Goal: Submit feedback/report problem: Submit feedback/report problem

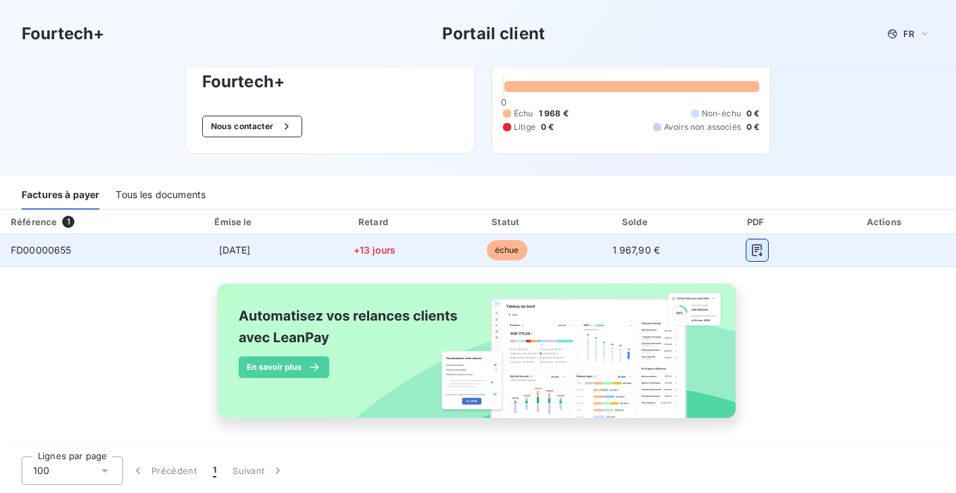
click at [764, 245] on icon "button" at bounding box center [757, 250] width 14 height 14
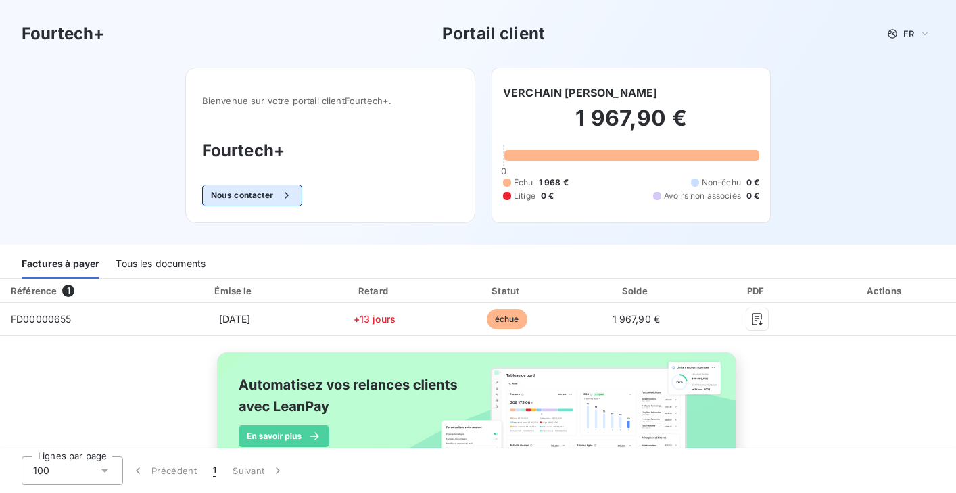
click at [255, 193] on button "Nous contacter" at bounding box center [252, 196] width 100 height 22
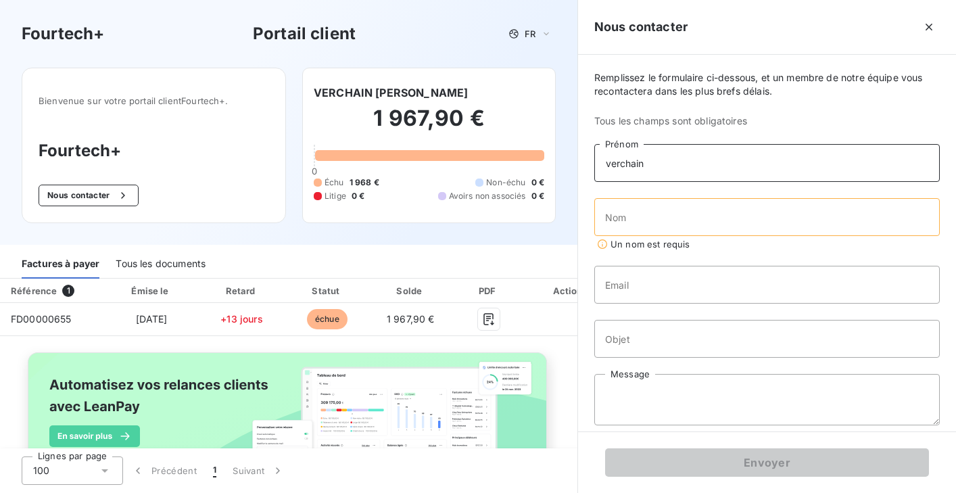
drag, startPoint x: 662, startPoint y: 164, endPoint x: 593, endPoint y: 162, distance: 69.6
click at [593, 162] on div "Remplissez le formulaire ci-dessous, et un membre de notre équipe vous recontac…" at bounding box center [767, 243] width 378 height 376
type input "thi"
type input "Thierry"
type input "Verchain"
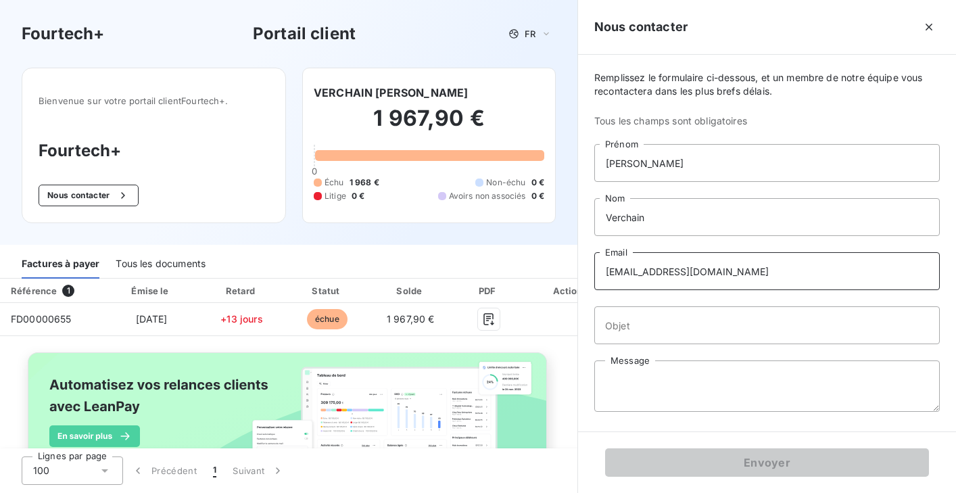
type input "verchaint@gmail.com"
click at [622, 380] on textarea "Message" at bounding box center [766, 385] width 345 height 51
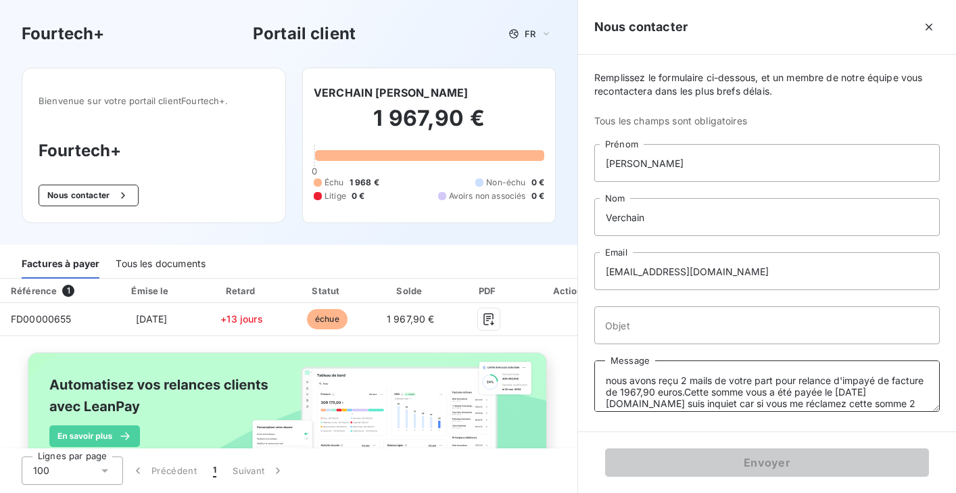
scroll to position [9, 0]
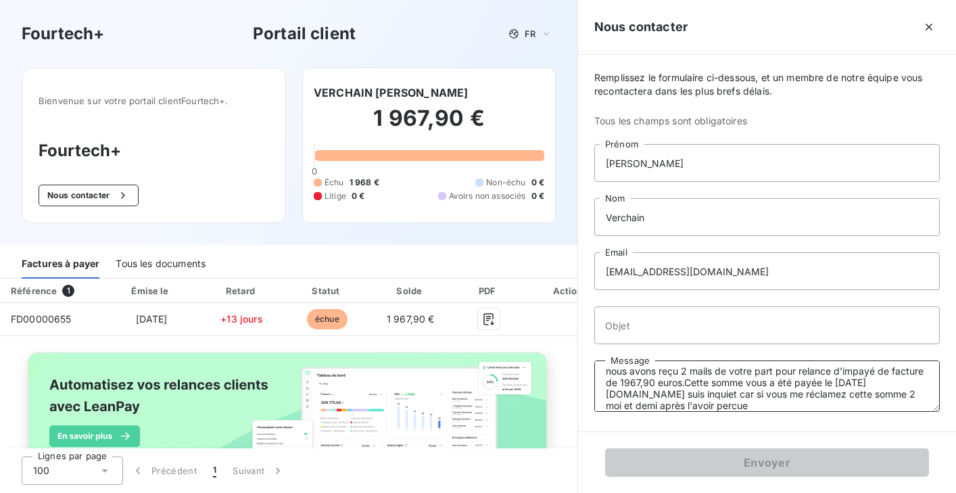
click at [835, 395] on textarea "nous avons reçu 2 mails de votre part pour relance d'impayé de facture de 1967,…" at bounding box center [766, 385] width 345 height 51
click at [675, 407] on textarea "nous avons reçu 2 mails de votre part pour relance d'impayé de facture de 1967,…" at bounding box center [766, 385] width 345 height 51
type textarea "nous avons reçu 2 mails de votre part pour relance d'impayé de facture de 1967,…"
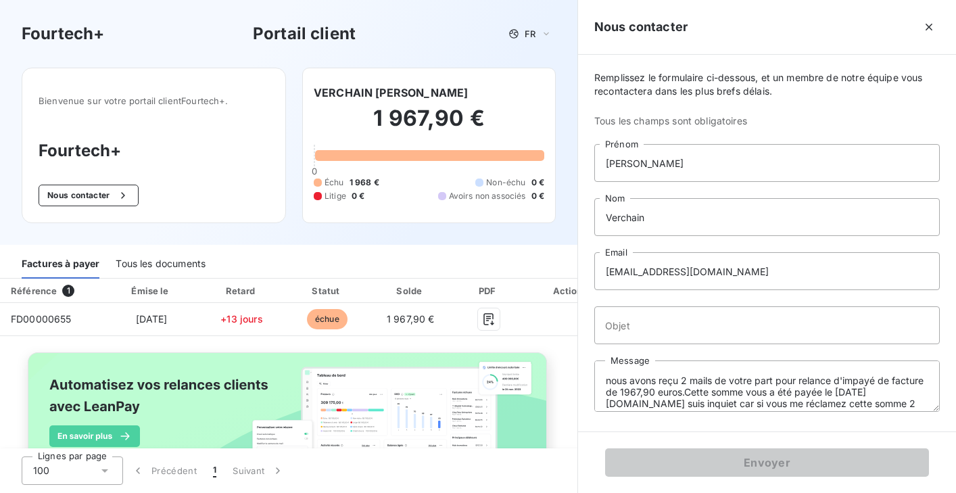
scroll to position [0, 0]
click at [632, 324] on input "Objet" at bounding box center [766, 325] width 345 height 38
type input "r"
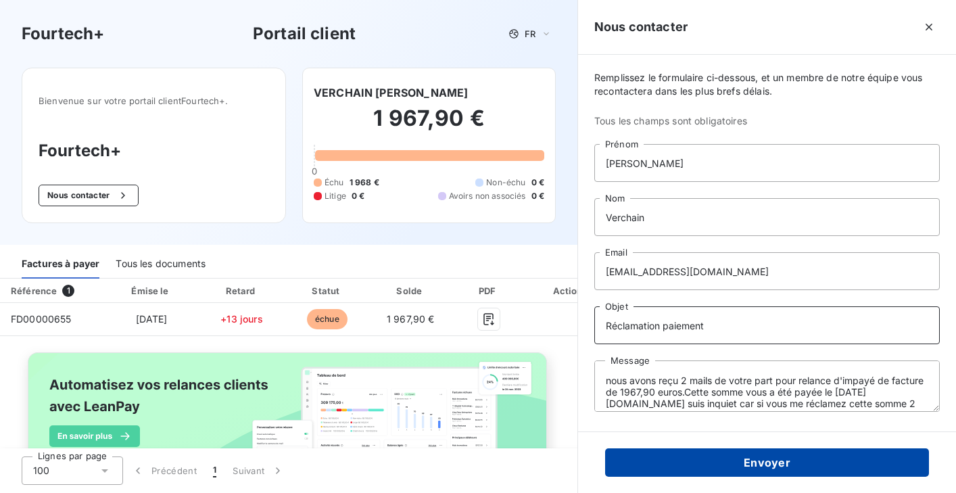
type input "Réclamation paiement"
click at [764, 458] on button "Envoyer" at bounding box center [767, 462] width 324 height 28
